Goal: Task Accomplishment & Management: Complete application form

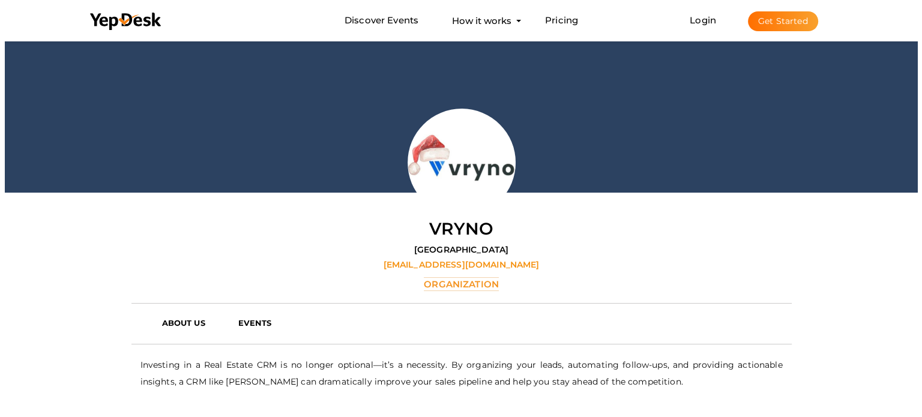
scroll to position [120, 0]
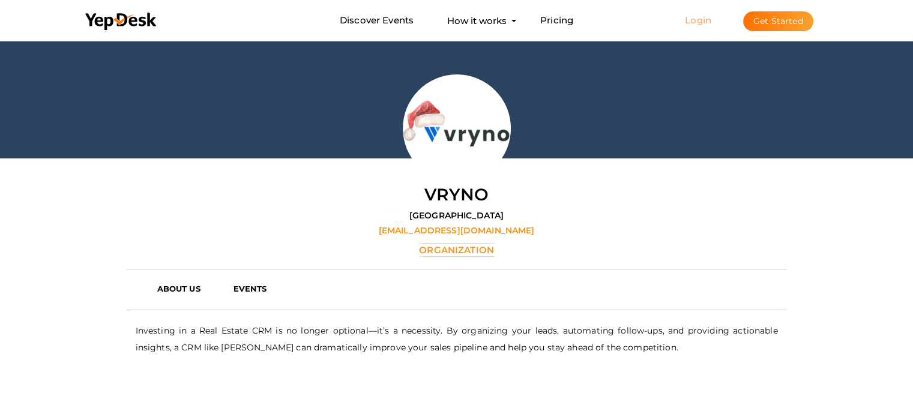
click at [701, 19] on link "Login" at bounding box center [698, 19] width 26 height 11
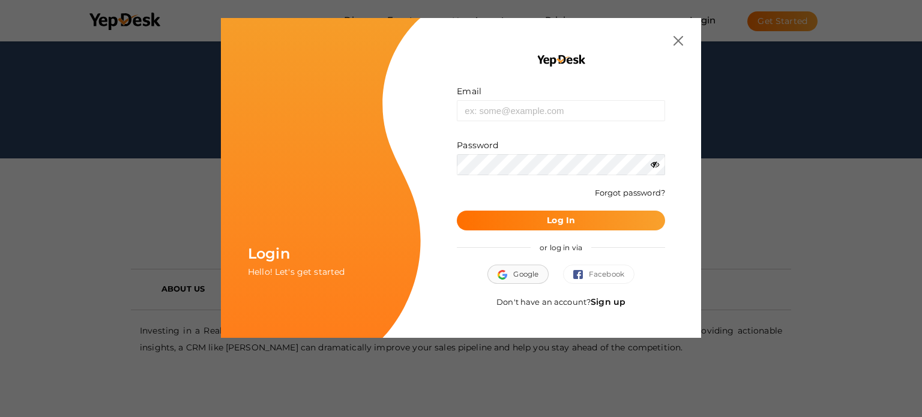
click at [526, 276] on button "Google" at bounding box center [518, 274] width 61 height 19
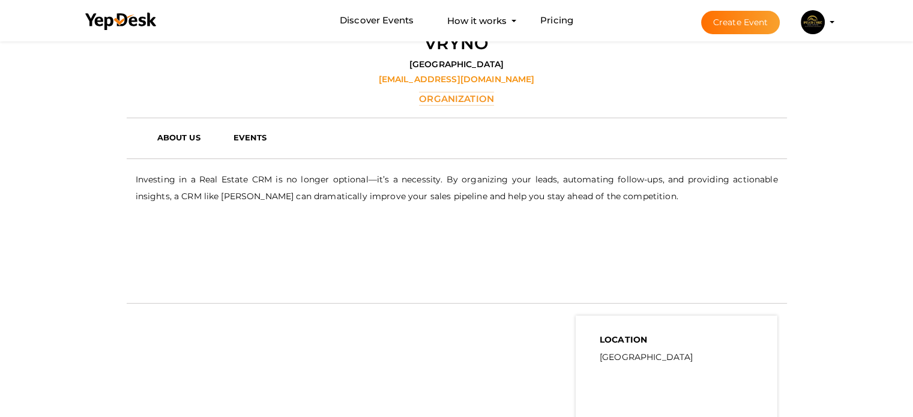
scroll to position [300, 0]
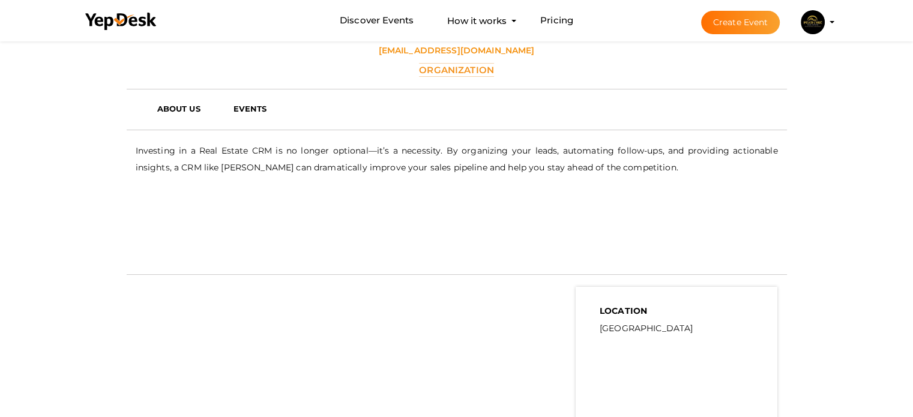
click at [826, 21] on button "Estate Lyric [EMAIL_ADDRESS][DOMAIN_NAME] Personal Profile My Events Admin Swit…" at bounding box center [813, 22] width 31 height 25
click at [814, 19] on img at bounding box center [813, 22] width 24 height 24
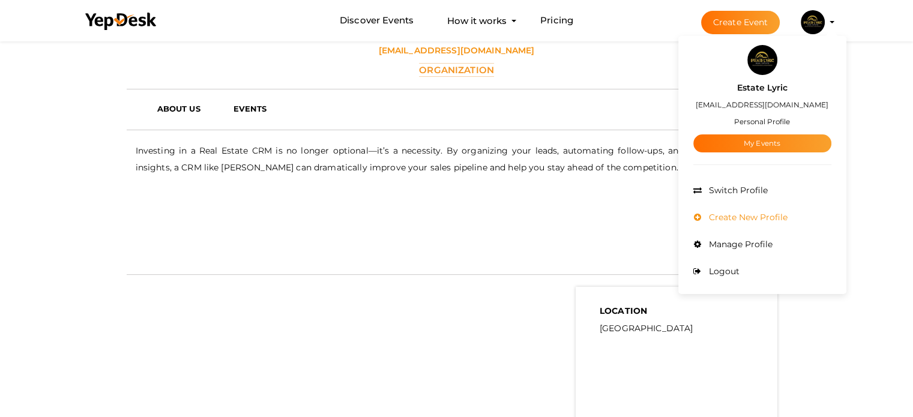
click at [752, 218] on span "Create New Profile" at bounding box center [747, 217] width 82 height 11
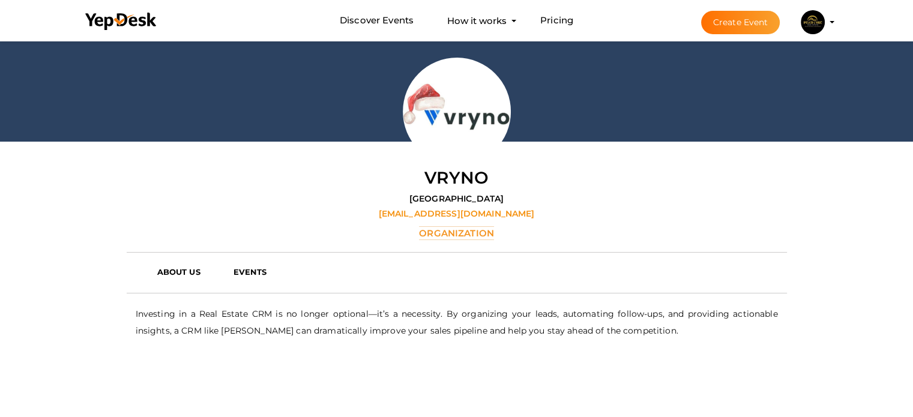
scroll to position [180, 0]
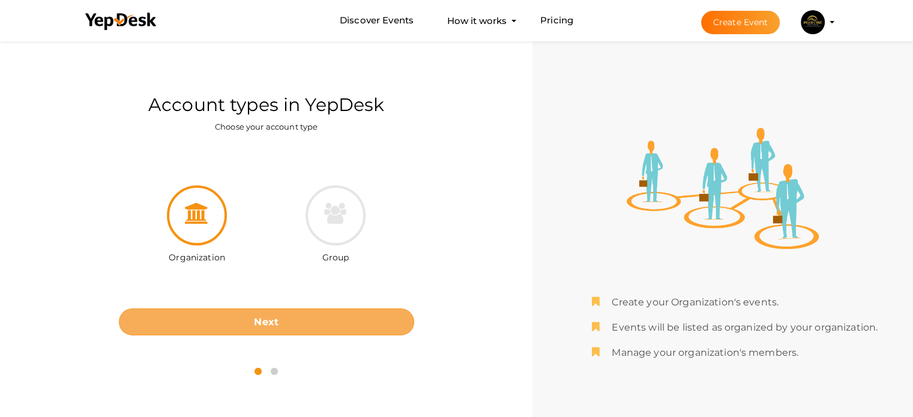
click at [291, 319] on button "Next" at bounding box center [266, 322] width 295 height 27
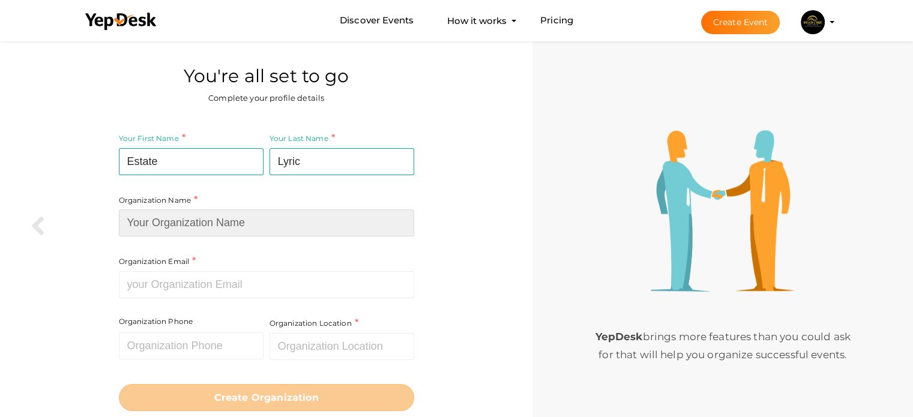
click at [243, 223] on input at bounding box center [266, 223] width 295 height 27
type input "Estate Lyric"
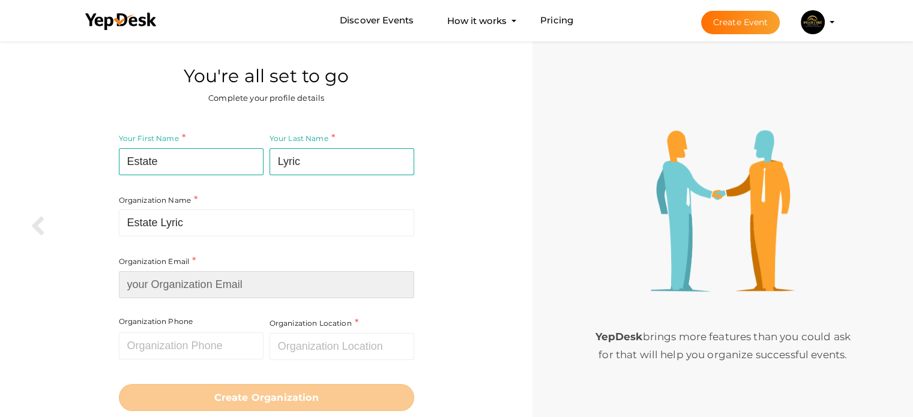
type input "[EMAIL_ADDRESS][DOMAIN_NAME]"
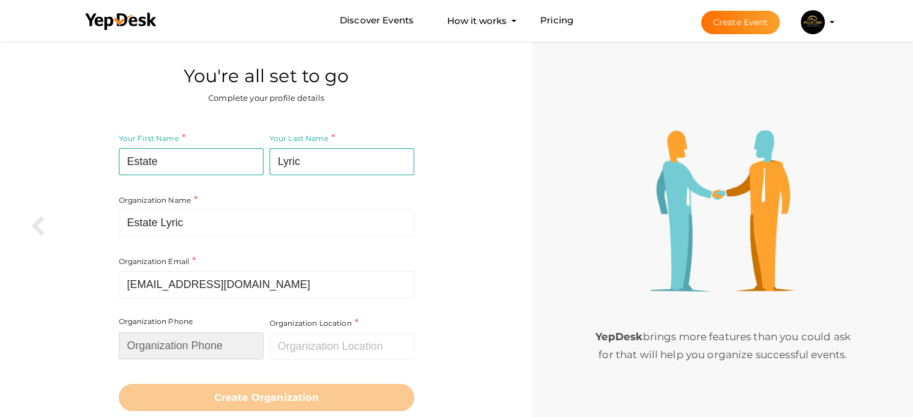
type input "06387139674"
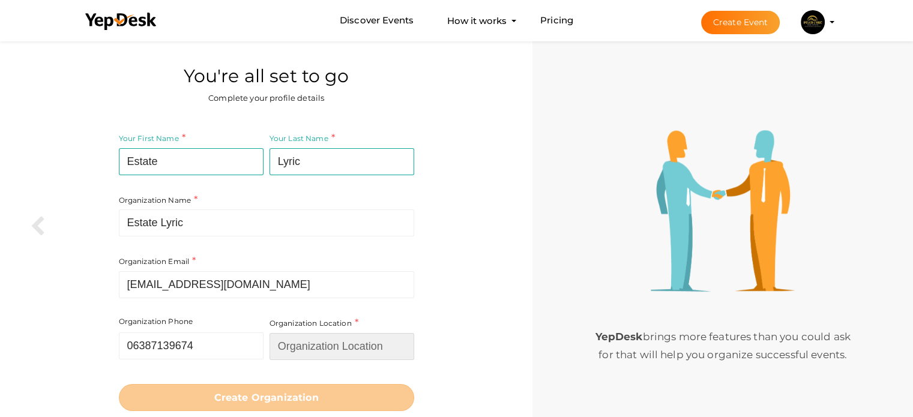
type input "[GEOGRAPHIC_DATA]"
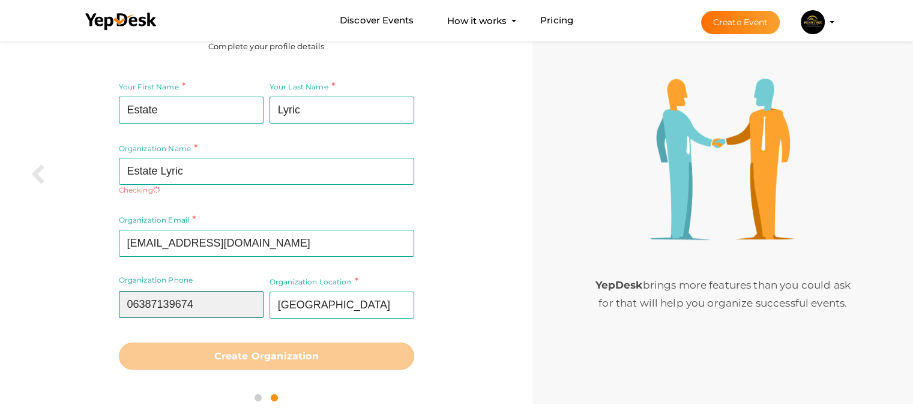
scroll to position [41, 0]
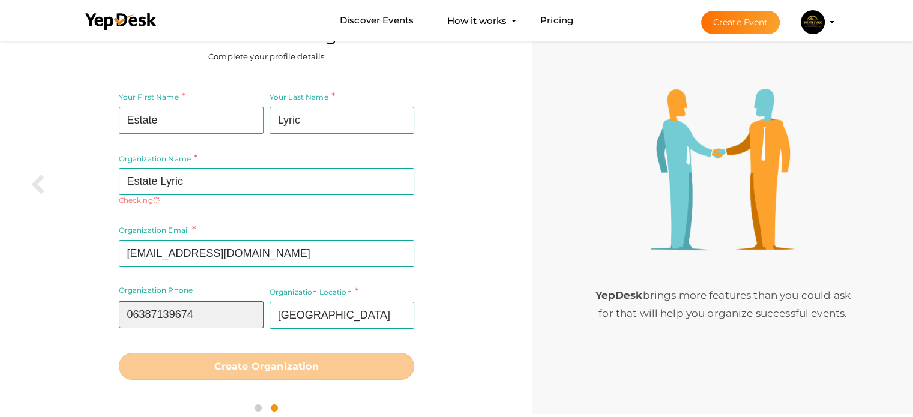
click at [206, 301] on input "06387139674" at bounding box center [191, 314] width 145 height 27
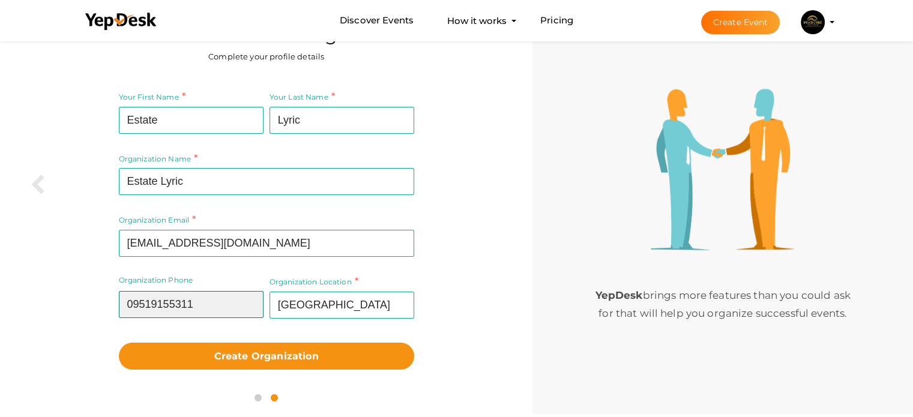
drag, startPoint x: 135, startPoint y: 306, endPoint x: 127, endPoint y: 304, distance: 8.0
click at [127, 304] on input "09519155311" at bounding box center [191, 304] width 145 height 27
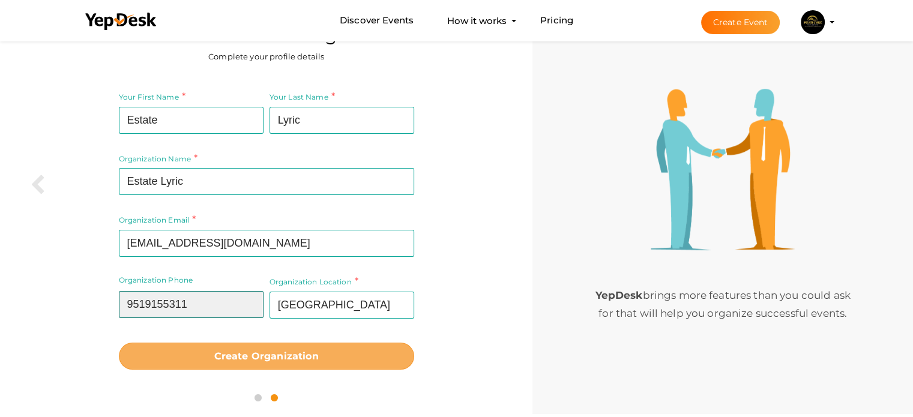
type input "9519155311"
click at [220, 353] on b "Create Organization" at bounding box center [266, 356] width 104 height 11
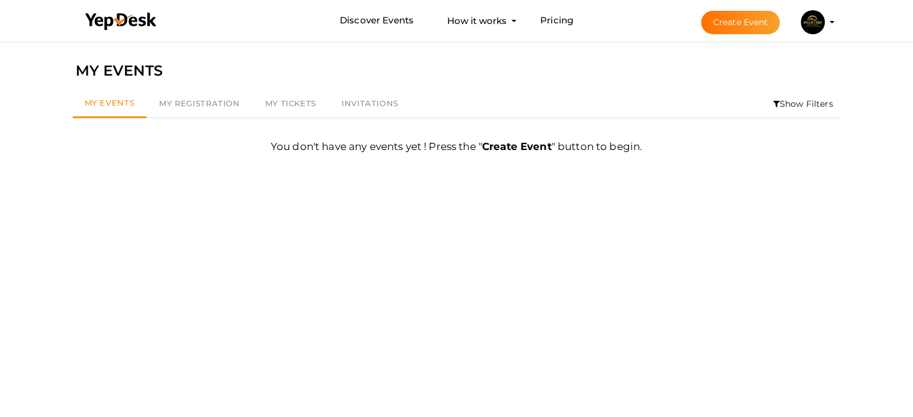
click at [814, 23] on img at bounding box center [813, 22] width 24 height 24
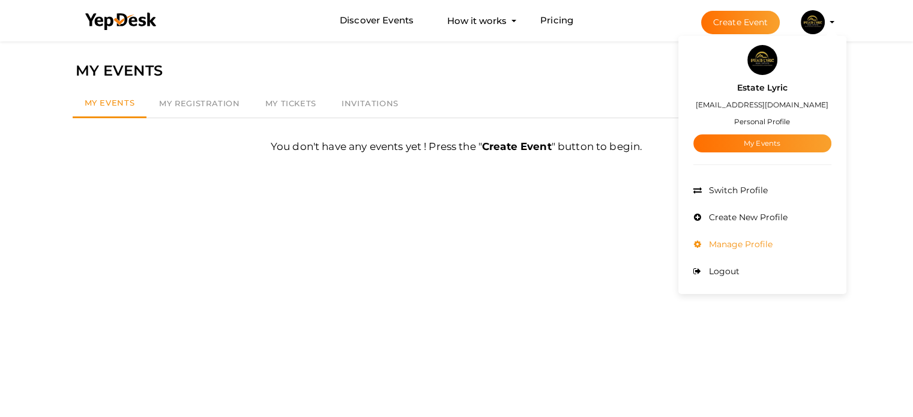
click at [743, 248] on span "Manage Profile" at bounding box center [739, 244] width 67 height 11
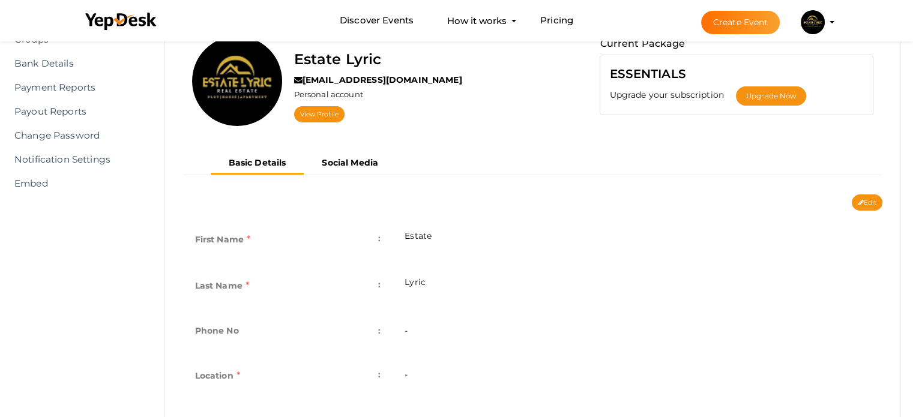
scroll to position [120, 0]
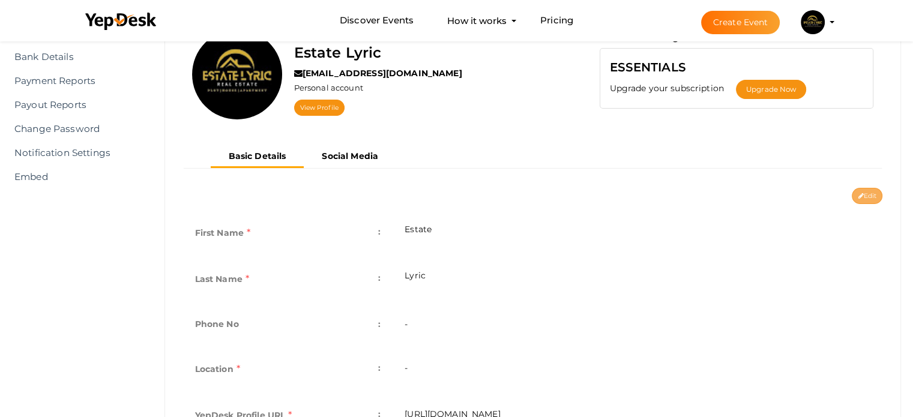
click at [865, 192] on button "Edit" at bounding box center [867, 196] width 31 height 16
type input "Estate"
type input "Lyric"
type input "estatelyric"
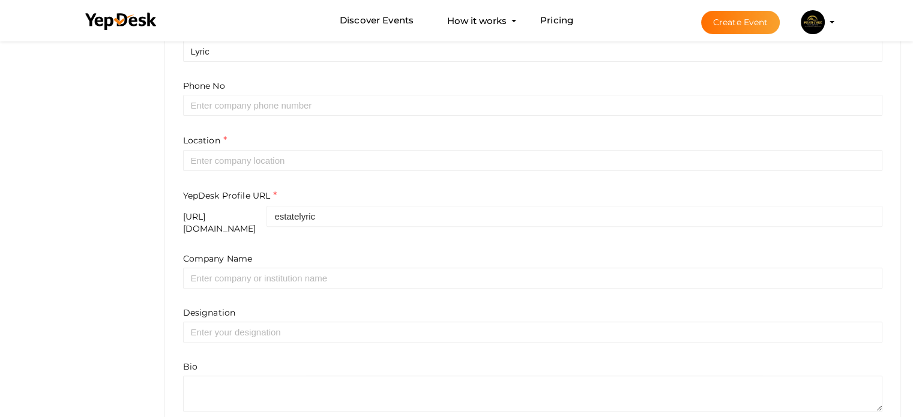
scroll to position [360, 0]
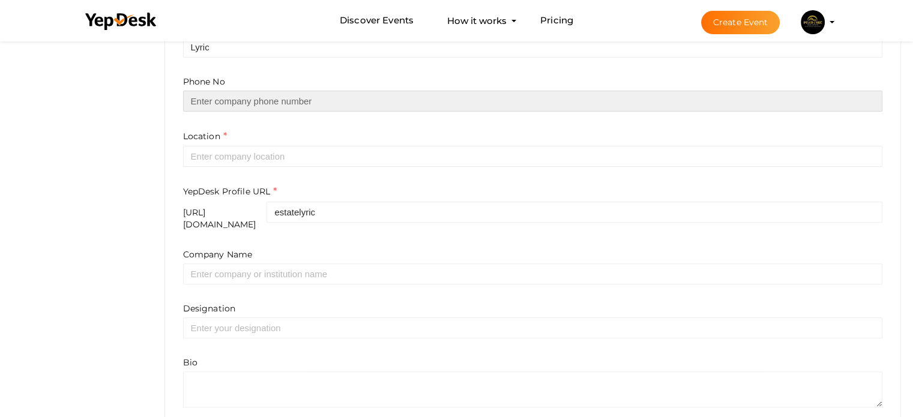
click at [267, 92] on input "text" at bounding box center [533, 101] width 700 height 21
type input "09519155311"
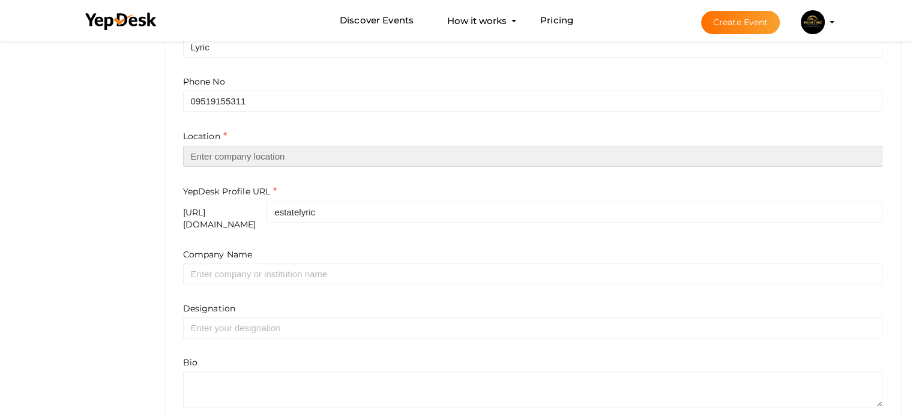
type input "[GEOGRAPHIC_DATA]"
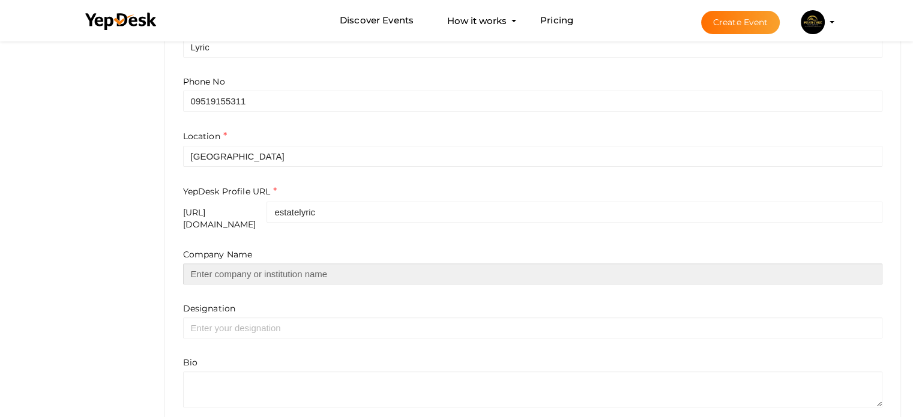
type input "Estate Lyric"
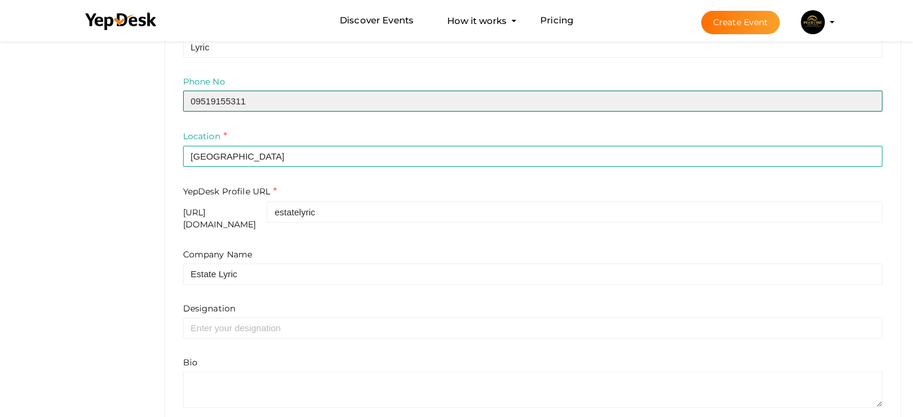
drag, startPoint x: 195, startPoint y: 96, endPoint x: 187, endPoint y: 95, distance: 7.2
click at [187, 95] on input "09519155311" at bounding box center [533, 101] width 700 height 21
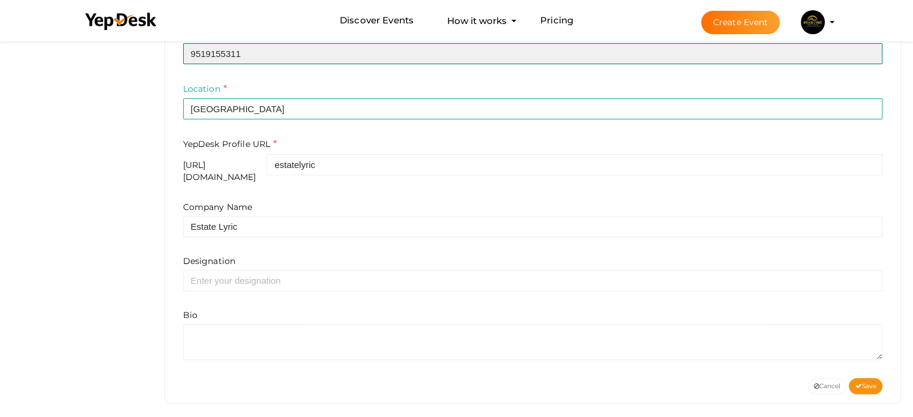
scroll to position [409, 0]
type input "9519155311"
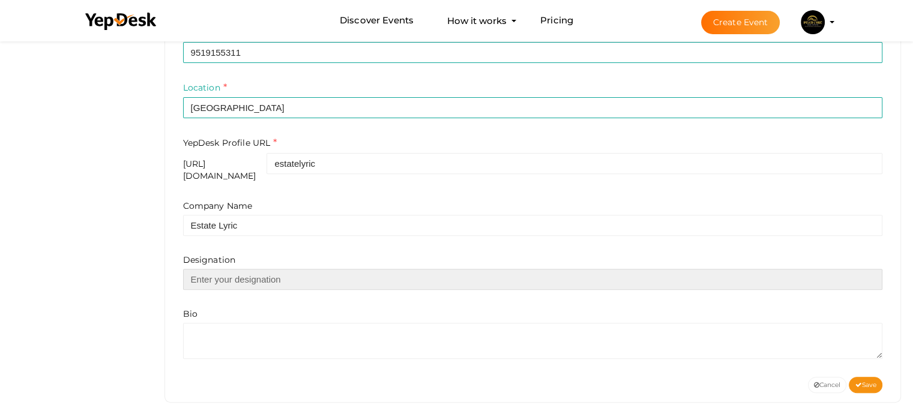
click at [238, 276] on input "text" at bounding box center [533, 279] width 700 height 21
type input "Real Estate"
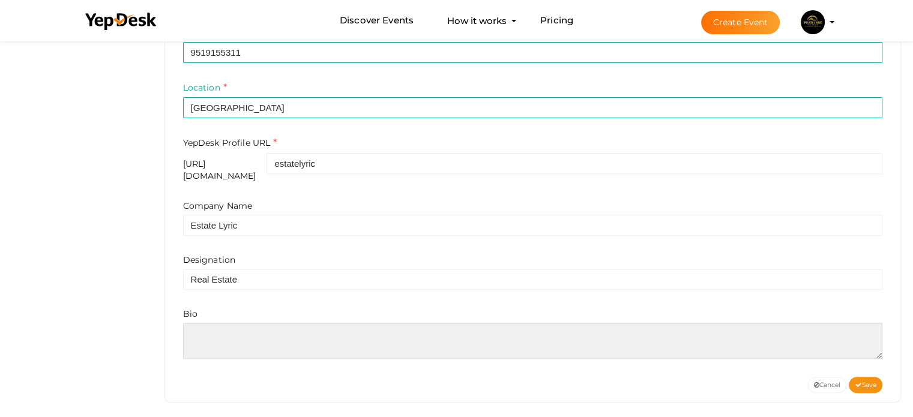
drag, startPoint x: 291, startPoint y: 341, endPoint x: 305, endPoint y: 345, distance: 15.2
click at [291, 341] on textarea at bounding box center [533, 341] width 700 height 36
paste textarea "If you’ve been waiting for the right time and place to build your dream home, t…"
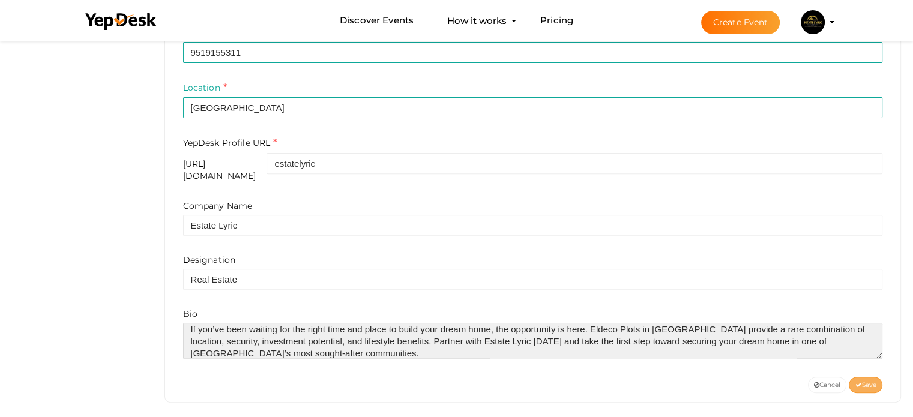
type textarea "If you’ve been waiting for the right time and place to build your dream home, t…"
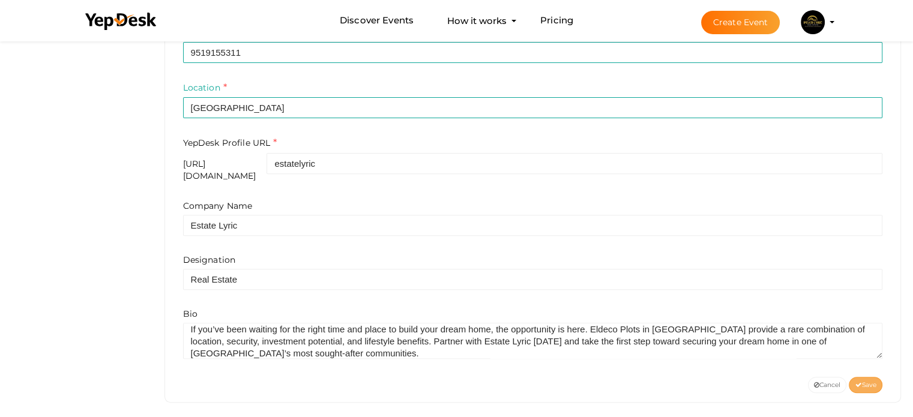
click at [865, 381] on span "Save" at bounding box center [866, 385] width 22 height 8
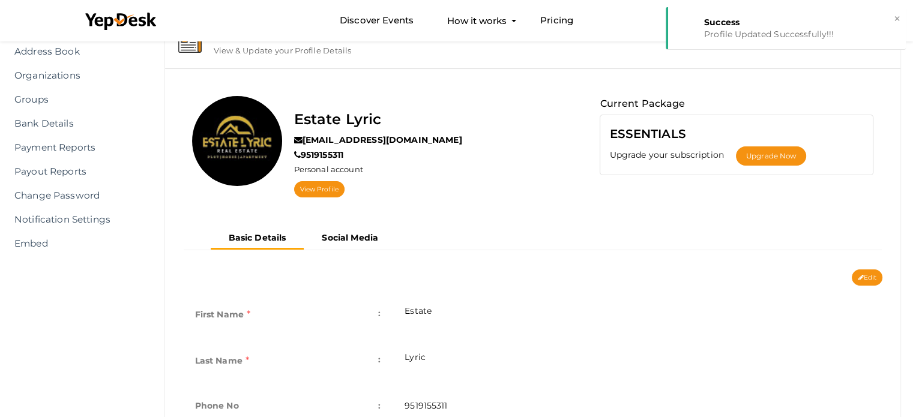
scroll to position [4, 0]
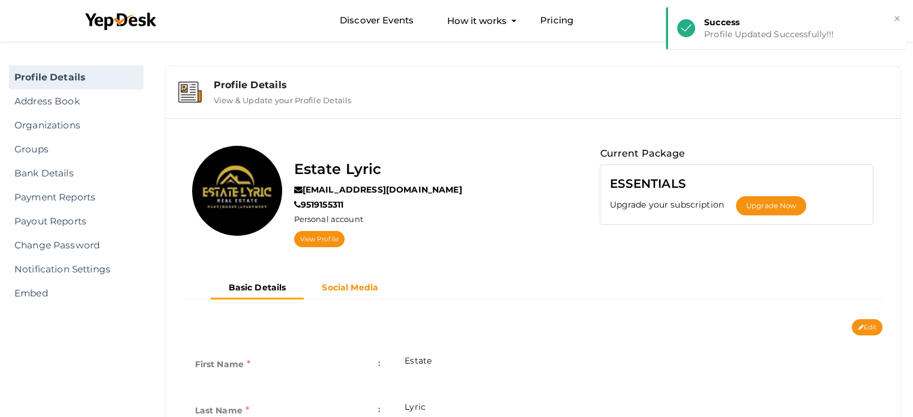
click at [350, 283] on b "Social Media" at bounding box center [350, 287] width 56 height 11
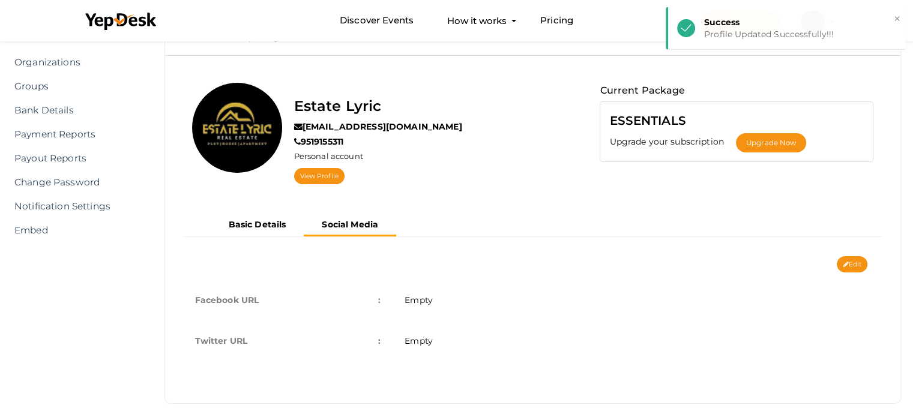
scroll to position [76, 0]
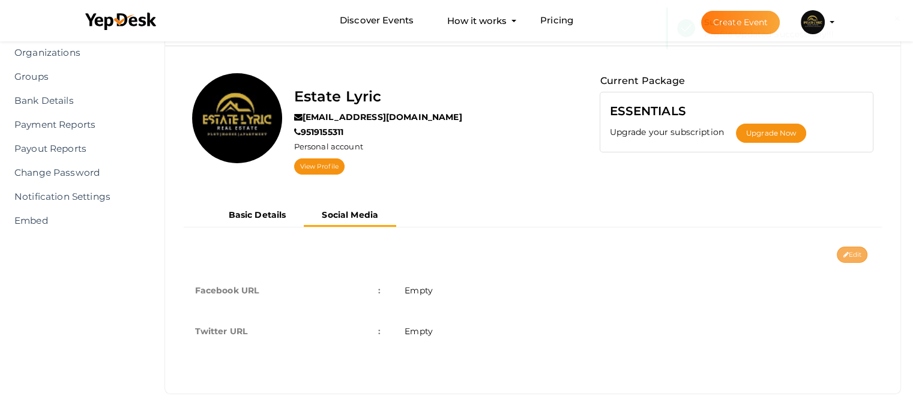
click at [848, 249] on button "Edit" at bounding box center [852, 255] width 31 height 16
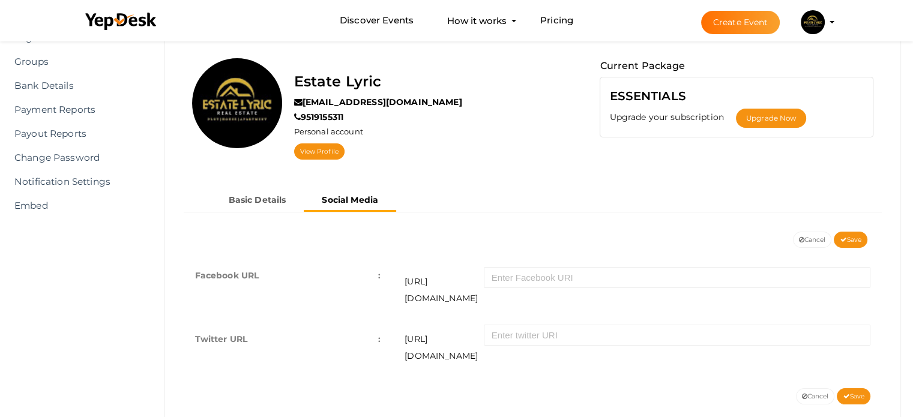
scroll to position [98, 0]
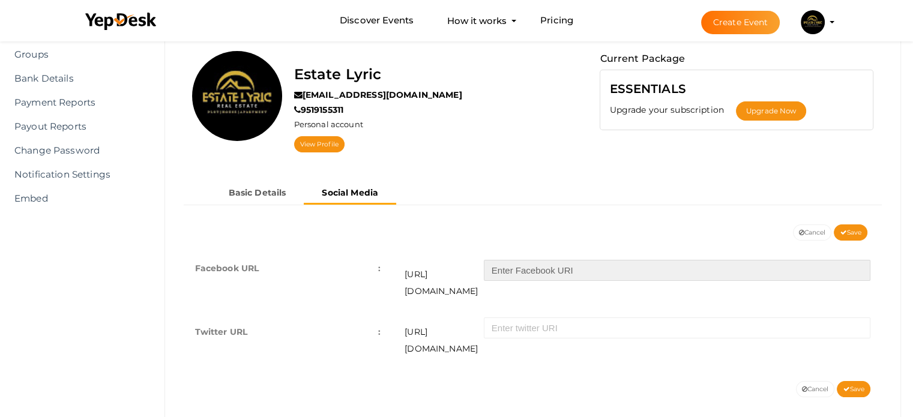
click at [527, 278] on input "text" at bounding box center [677, 270] width 387 height 21
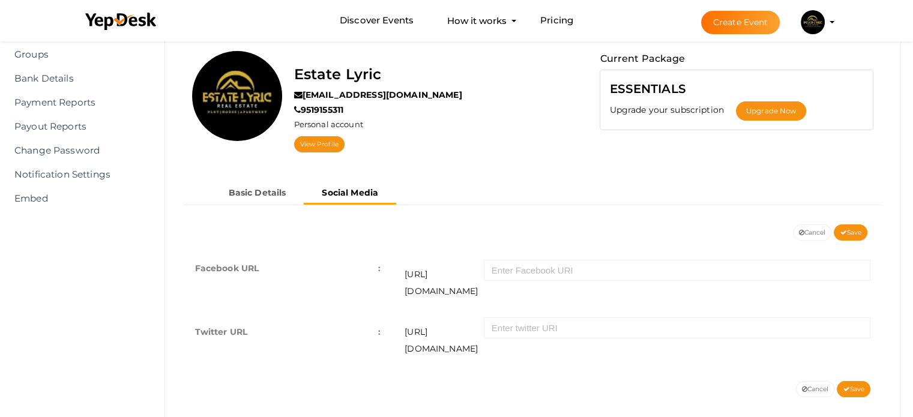
click at [492, 323] on td "https://twitter.com/" at bounding box center [638, 341] width 490 height 58
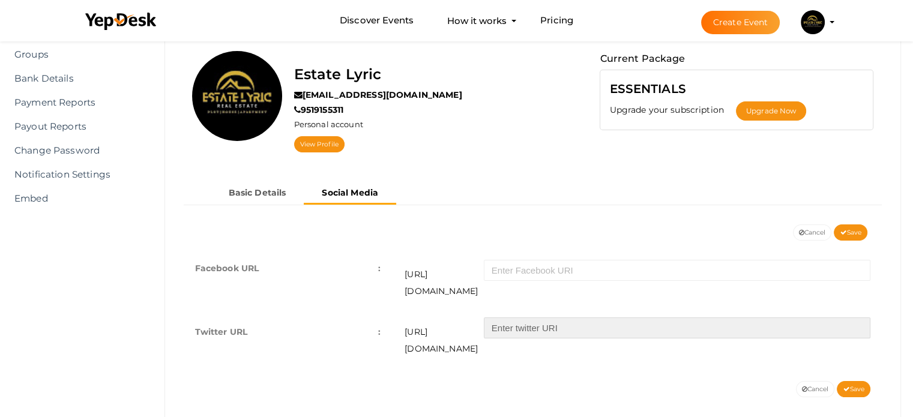
click at [513, 318] on input "text" at bounding box center [677, 328] width 387 height 21
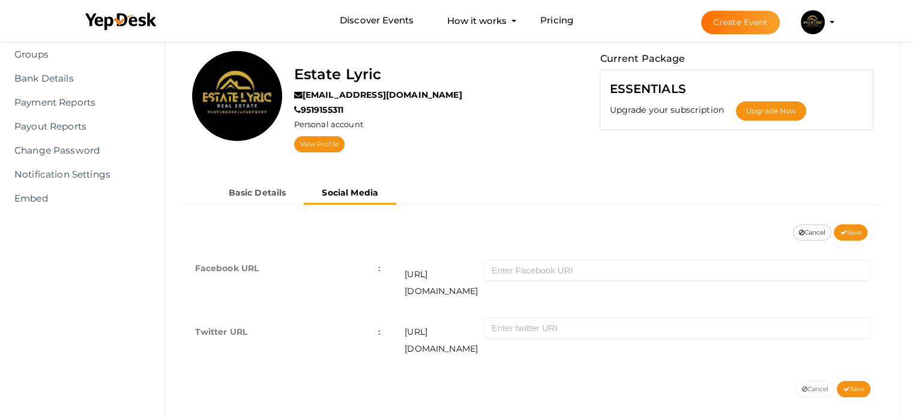
click at [817, 231] on button "Cancel" at bounding box center [812, 233] width 39 height 16
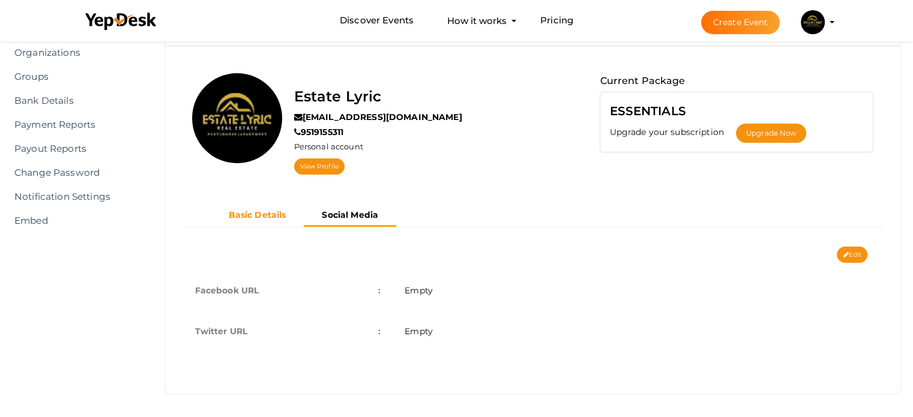
click at [267, 211] on b "Basic Details" at bounding box center [258, 215] width 58 height 11
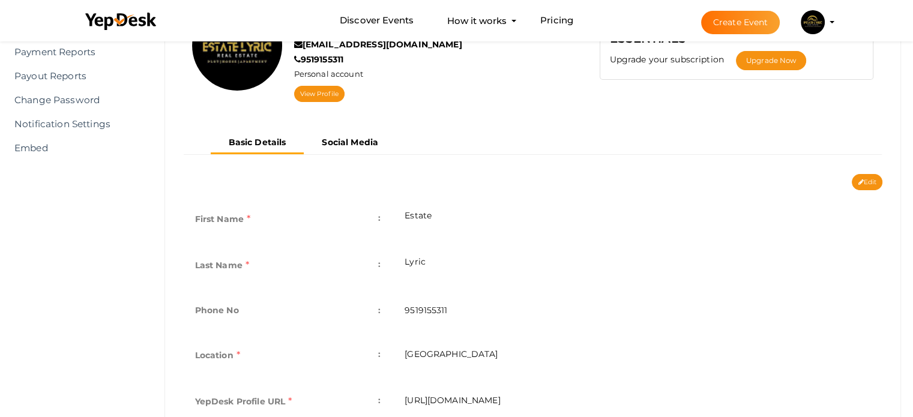
scroll to position [142, 0]
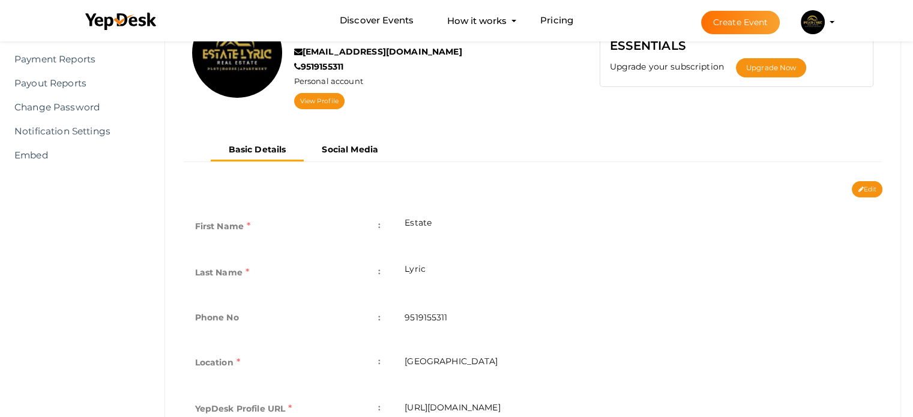
click at [868, 195] on button "Edit" at bounding box center [867, 189] width 31 height 16
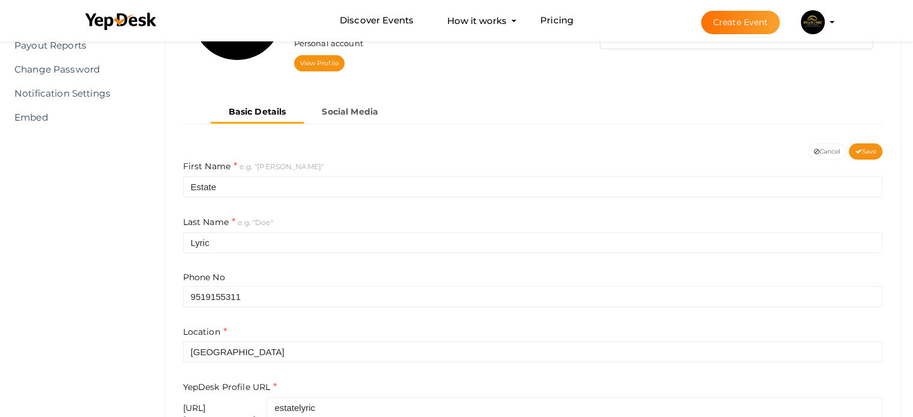
scroll to position [425, 0]
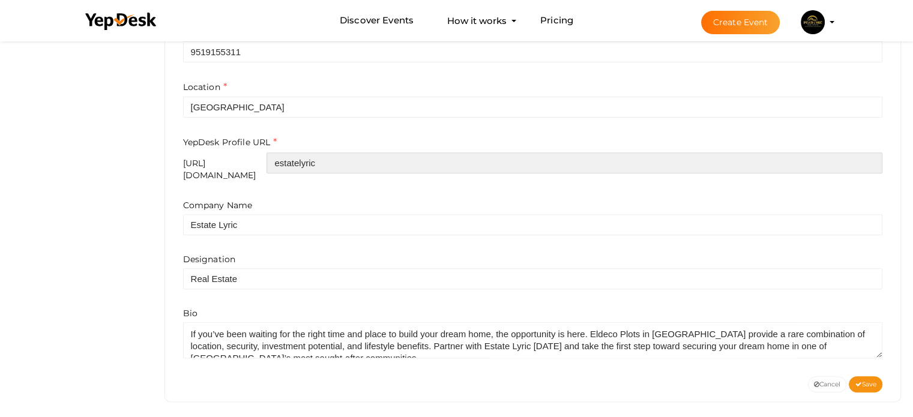
click at [381, 159] on input "estatelyric" at bounding box center [575, 163] width 616 height 21
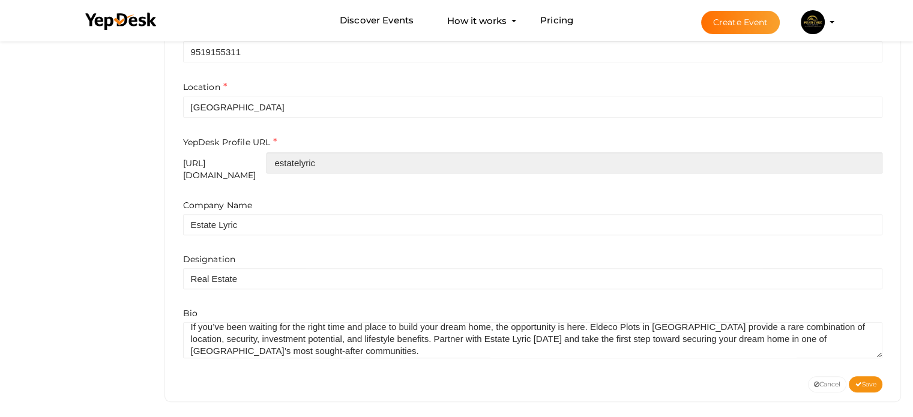
scroll to position [12, 0]
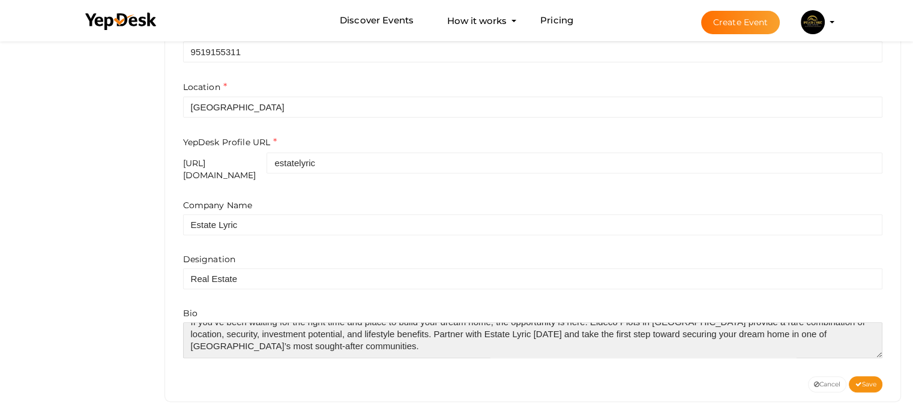
click at [342, 340] on textarea at bounding box center [533, 341] width 700 height 36
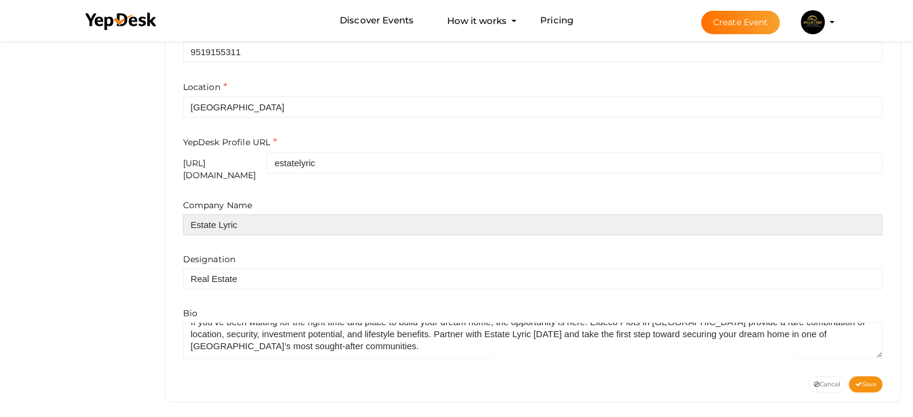
click at [261, 214] on input "Estate Lyric" at bounding box center [533, 224] width 700 height 21
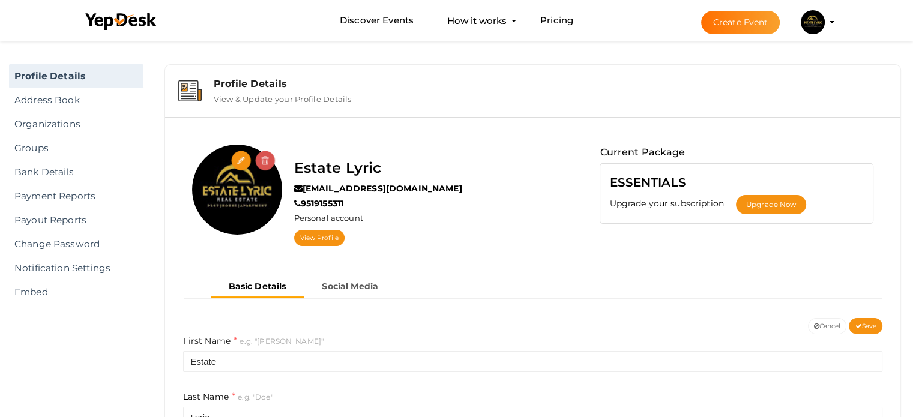
scroll to position [4, 0]
click at [827, 325] on button "Cancel" at bounding box center [827, 327] width 39 height 16
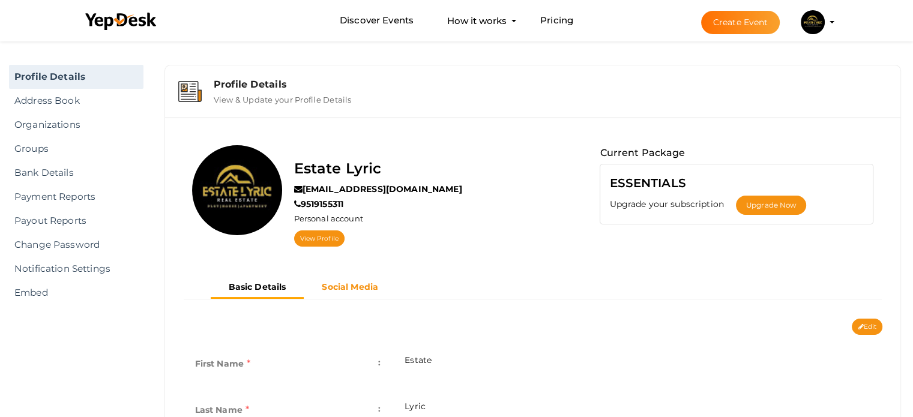
click at [335, 283] on b "Social Media" at bounding box center [350, 287] width 56 height 11
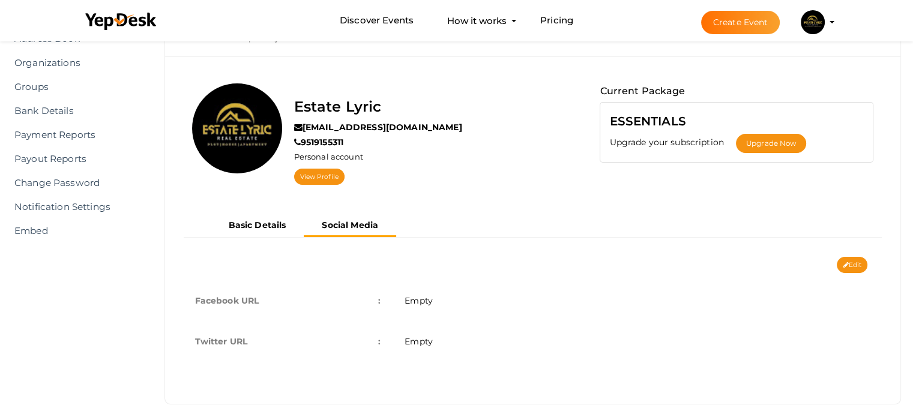
scroll to position [76, 0]
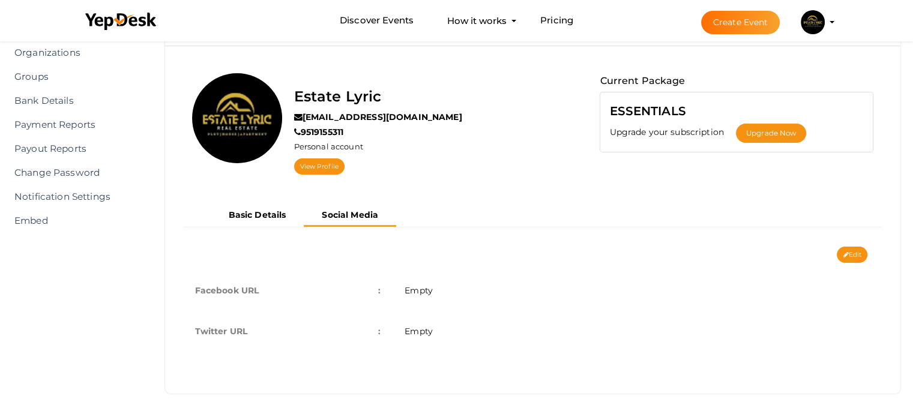
click at [848, 243] on div "Basic Details Social Media" at bounding box center [533, 226] width 718 height 42
click at [851, 256] on button "Edit" at bounding box center [852, 255] width 31 height 16
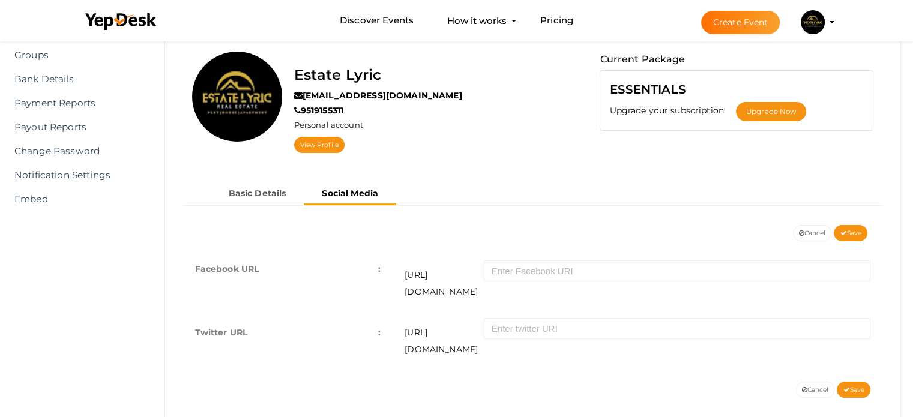
scroll to position [98, 0]
click at [822, 230] on button "Cancel" at bounding box center [812, 233] width 39 height 16
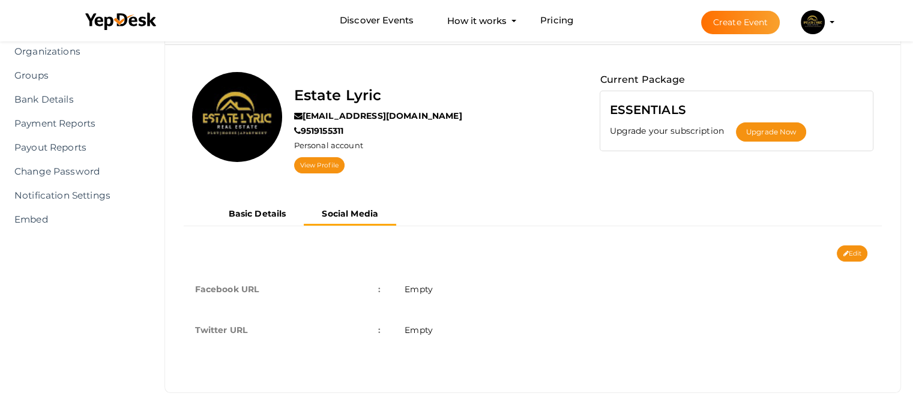
scroll to position [76, 0]
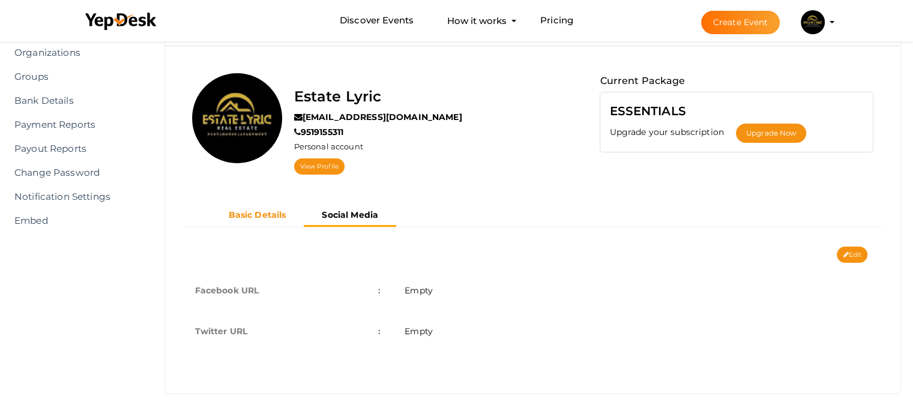
click at [250, 213] on b "Basic Details" at bounding box center [258, 215] width 58 height 11
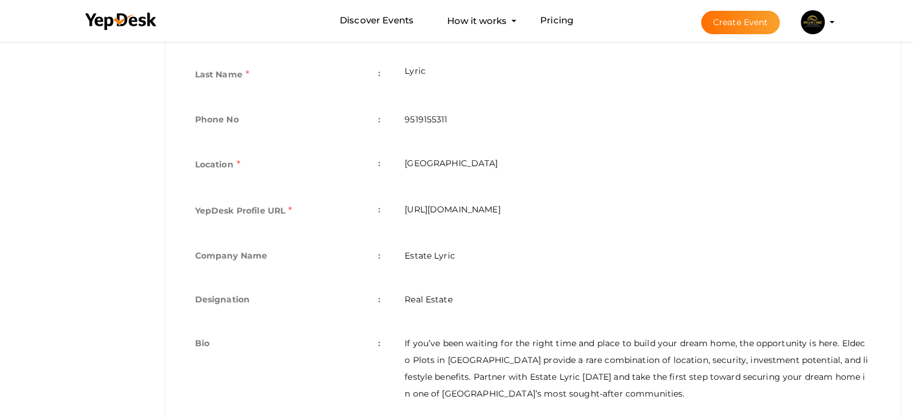
scroll to position [382, 0]
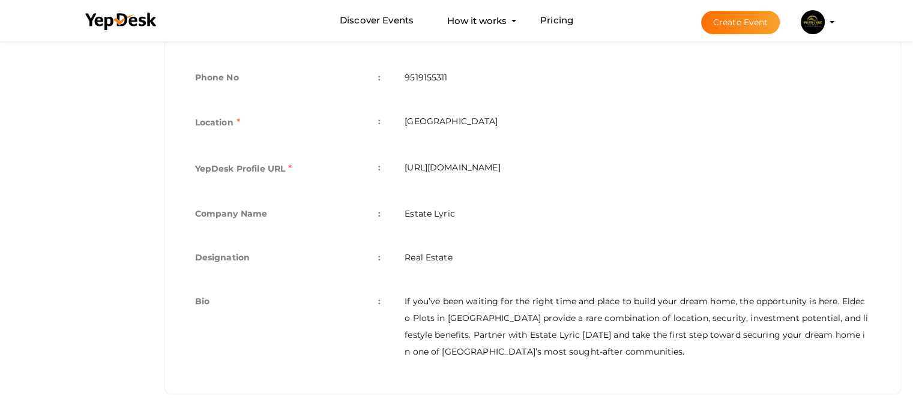
click at [469, 295] on td "If you’ve been waiting for the right time and place to build your dream home, t…" at bounding box center [638, 326] width 490 height 91
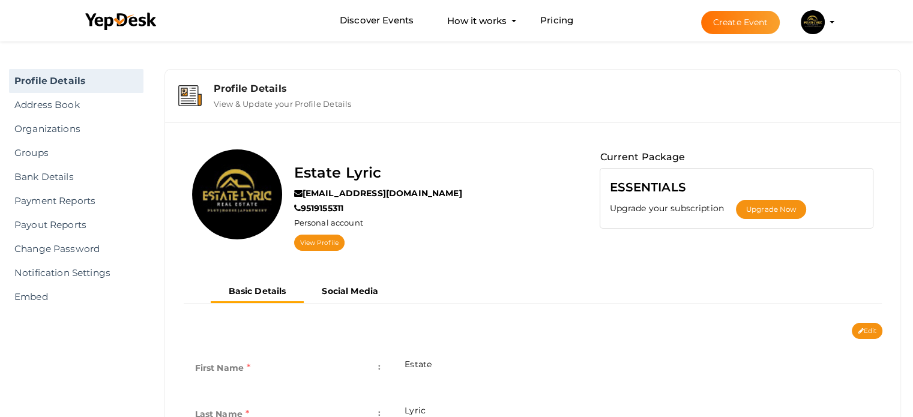
scroll to position [0, 0]
click at [322, 240] on link "View Profile" at bounding box center [319, 243] width 50 height 16
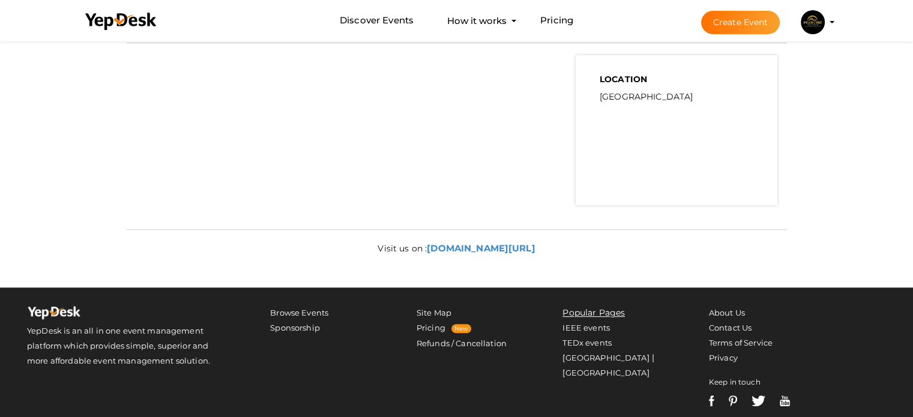
scroll to position [572, 0]
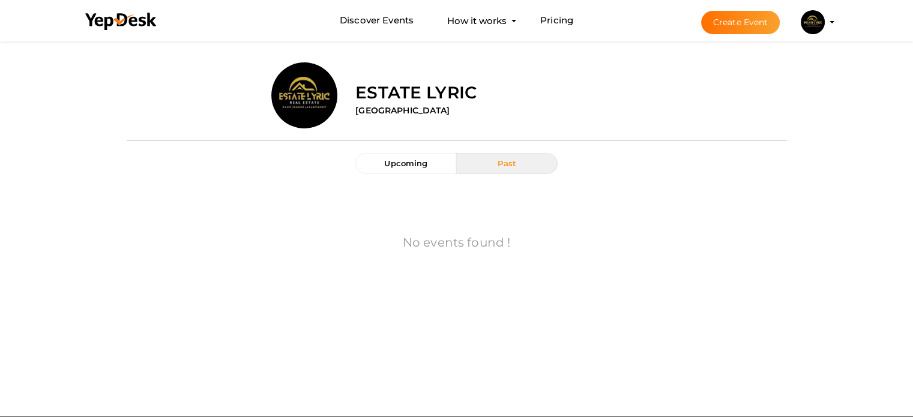
click at [502, 160] on span "Past" at bounding box center [507, 164] width 19 height 10
click at [406, 162] on span "Upcoming" at bounding box center [405, 164] width 43 height 10
click at [747, 22] on button "Create Event" at bounding box center [740, 22] width 79 height 23
